Goal: Navigation & Orientation: Go to known website

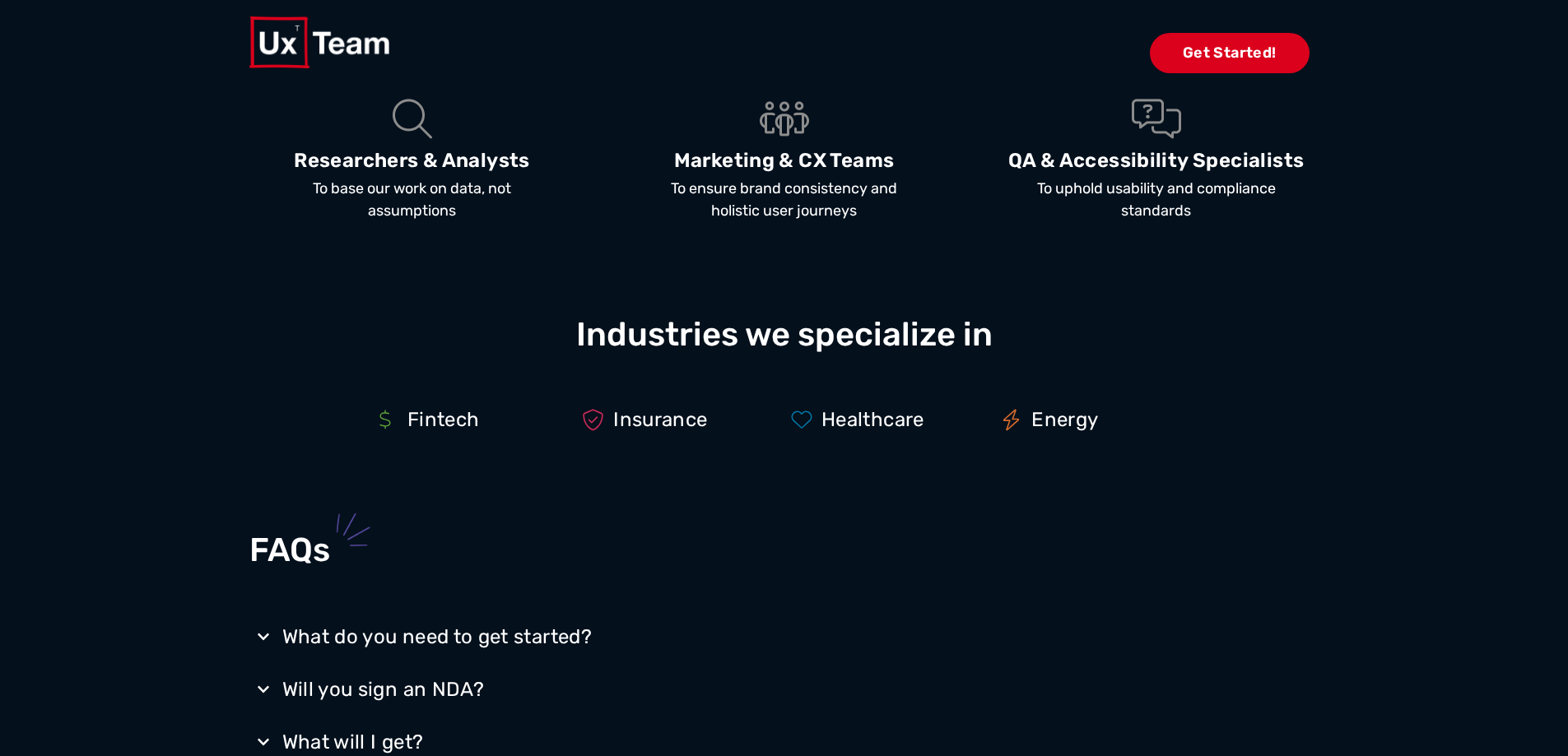
scroll to position [2634, 0]
